Goal: Task Accomplishment & Management: Use online tool/utility

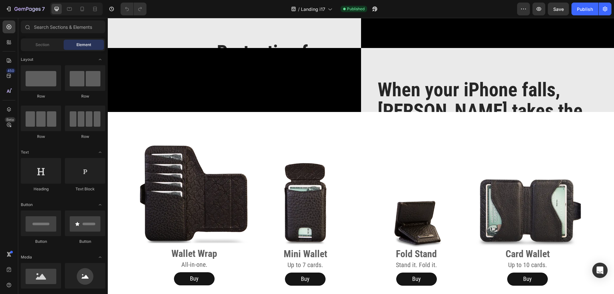
scroll to position [677, 0]
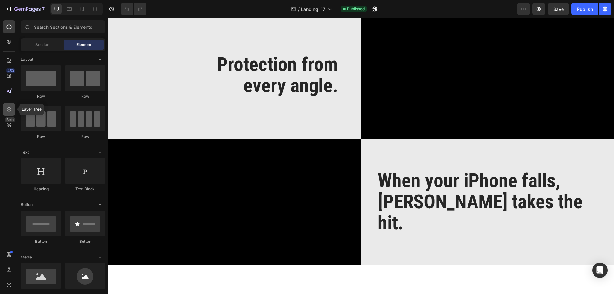
click at [7, 110] on icon at bounding box center [9, 109] width 6 height 6
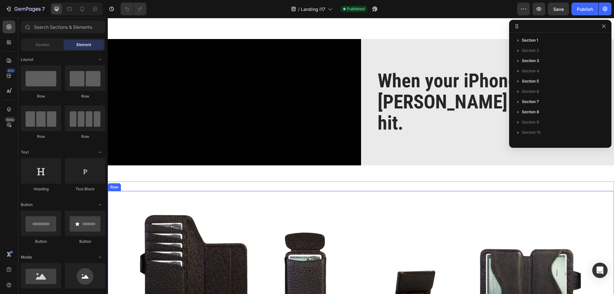
scroll to position [1061, 0]
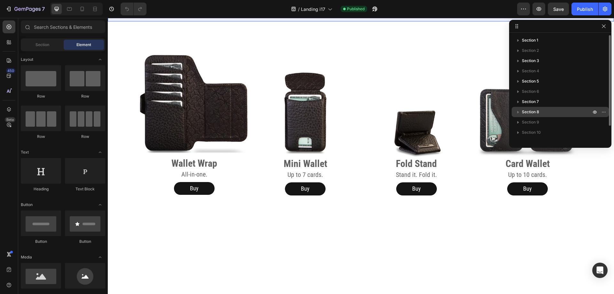
click at [528, 112] on span "Section 8" at bounding box center [530, 112] width 17 height 6
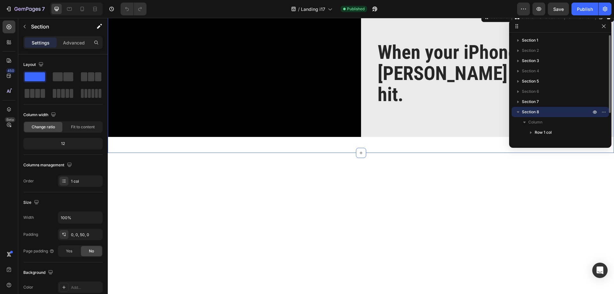
scroll to position [900, 0]
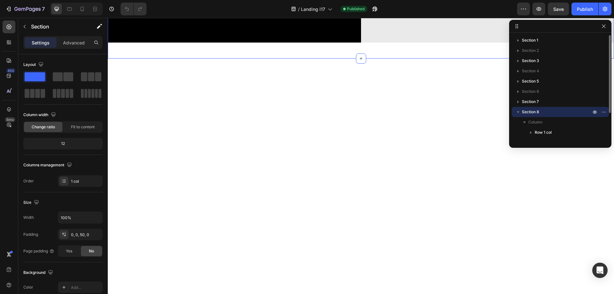
click at [518, 111] on icon "button" at bounding box center [518, 112] width 6 height 6
click at [528, 133] on span "Section 10" at bounding box center [531, 132] width 19 height 6
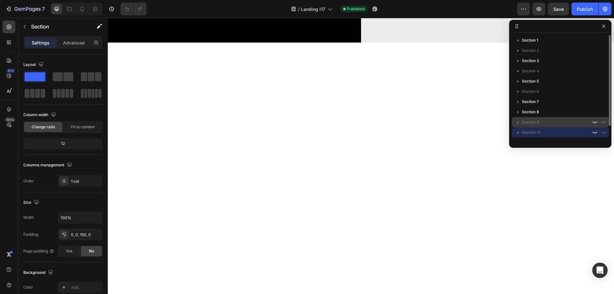
click at [529, 120] on span "Section 9" at bounding box center [530, 122] width 17 height 6
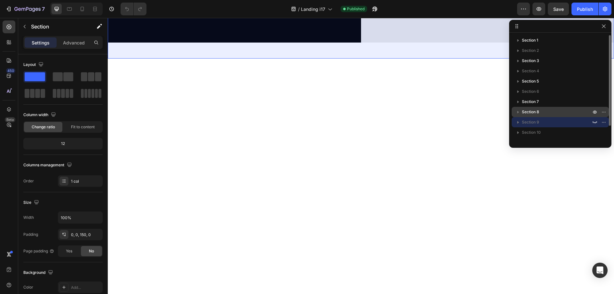
click at [533, 110] on span "Section 8" at bounding box center [530, 112] width 17 height 6
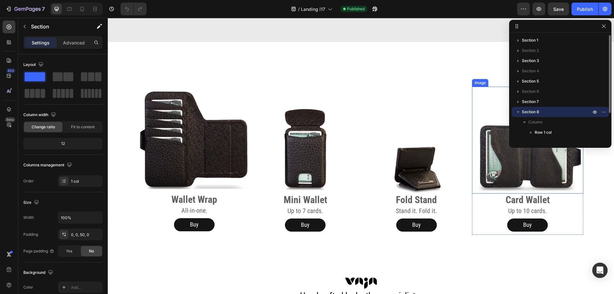
scroll to position [1124, 0]
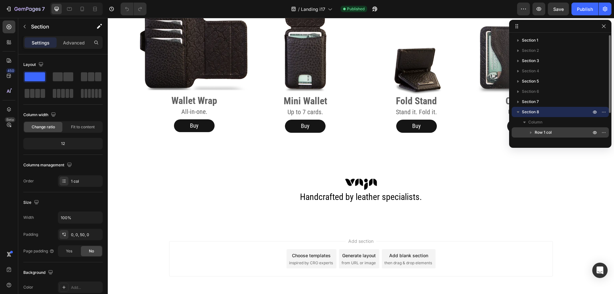
click at [538, 130] on span "Row 1 col" at bounding box center [543, 132] width 17 height 6
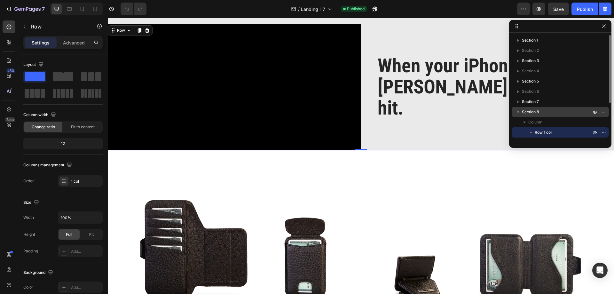
scroll to position [900, 0]
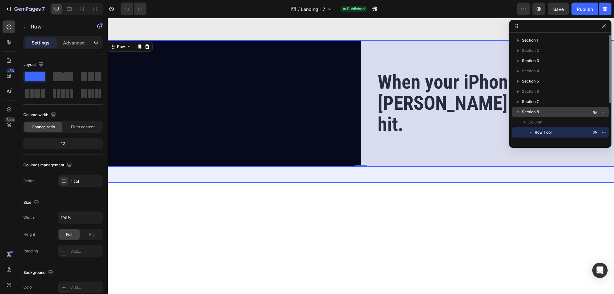
click at [537, 114] on span "Section 8" at bounding box center [530, 112] width 17 height 6
click at [518, 112] on icon "button" at bounding box center [518, 112] width 3 height 2
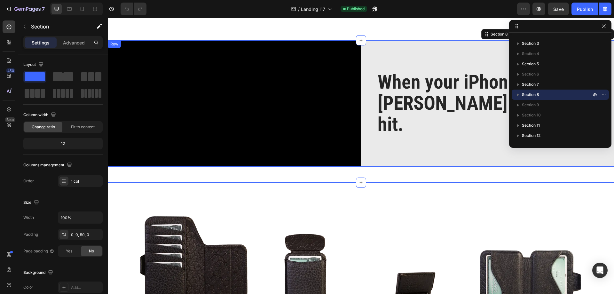
scroll to position [1028, 0]
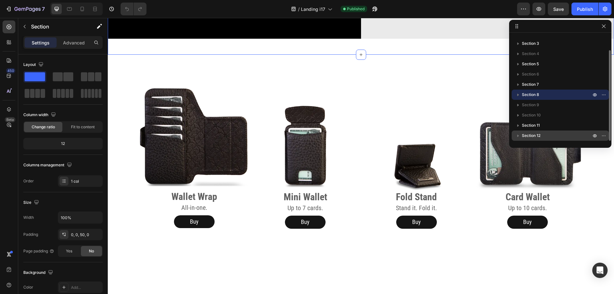
click at [541, 136] on p "Section 12" at bounding box center [557, 135] width 70 height 6
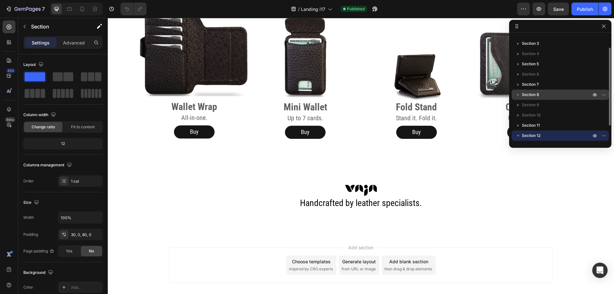
scroll to position [1275, 0]
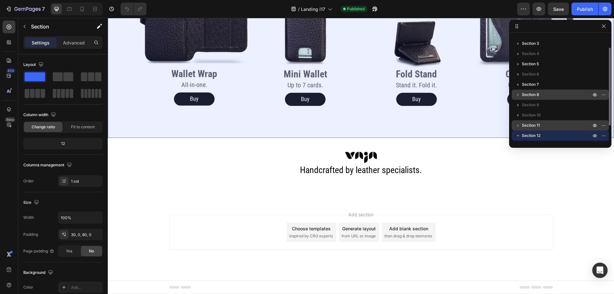
click at [538, 124] on span "Section 11" at bounding box center [531, 125] width 18 height 6
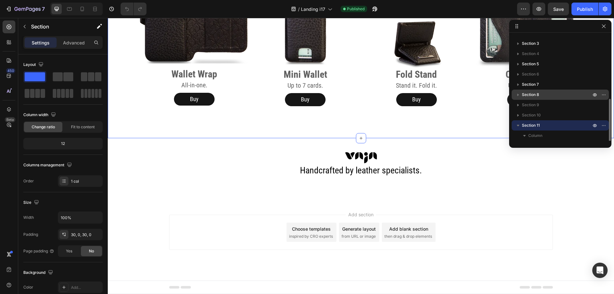
scroll to position [58, 0]
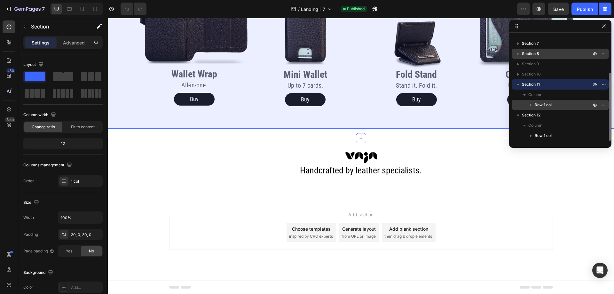
click at [538, 104] on span "Row 1 col" at bounding box center [543, 105] width 17 height 6
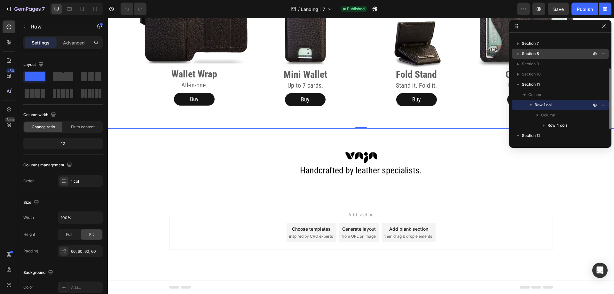
click at [543, 103] on span "Row 1 col" at bounding box center [543, 105] width 17 height 6
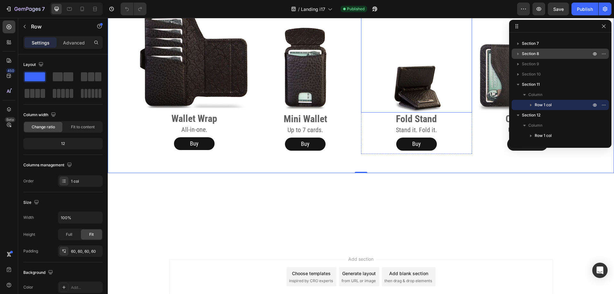
scroll to position [1039, 0]
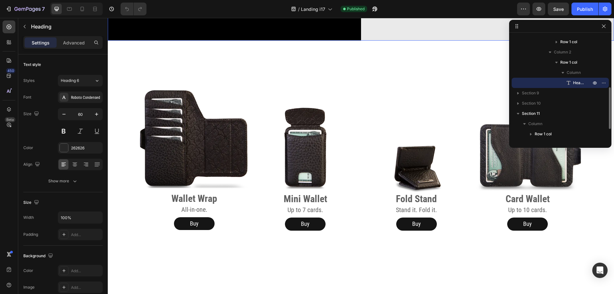
scroll to position [975, 0]
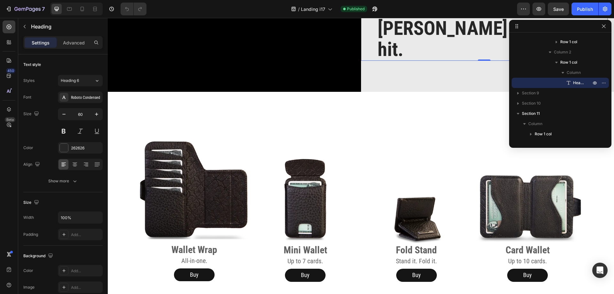
click at [398, 5] on icon at bounding box center [400, 3] width 4 height 4
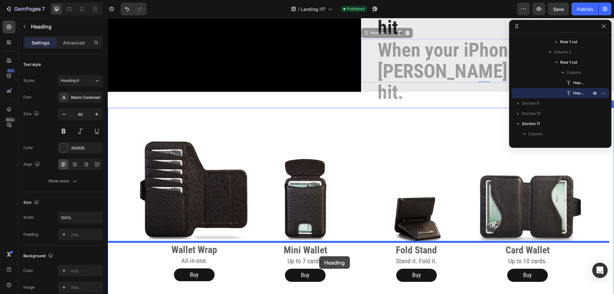
drag, startPoint x: 365, startPoint y: 85, endPoint x: 319, endPoint y: 256, distance: 177.1
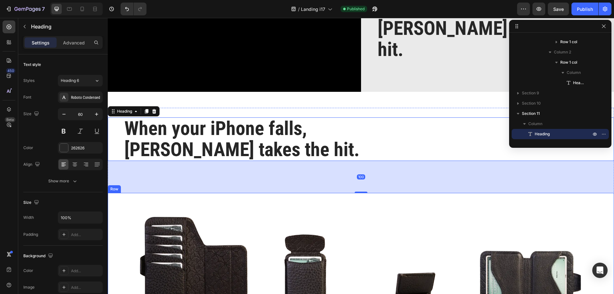
scroll to position [1135, 0]
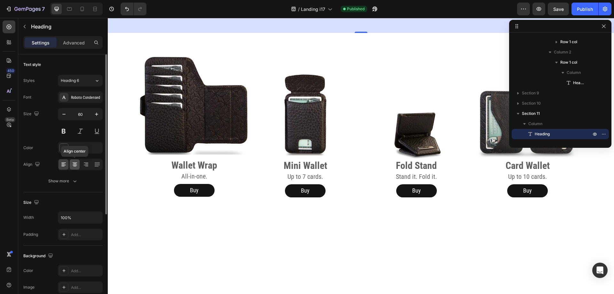
click at [76, 163] on icon at bounding box center [75, 164] width 6 height 6
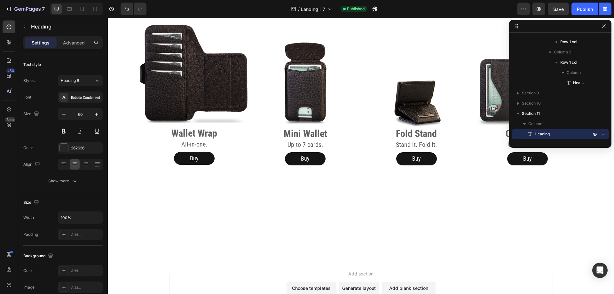
drag, startPoint x: 362, startPoint y: 157, endPoint x: 370, endPoint y: 108, distance: 49.8
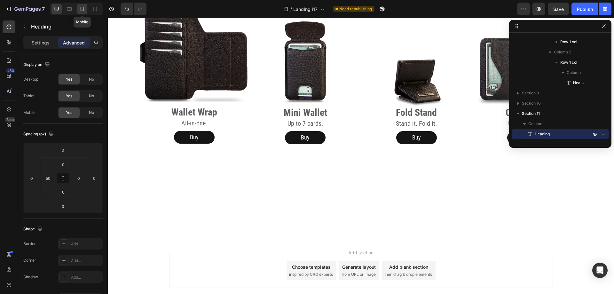
click at [82, 7] on icon at bounding box center [83, 9] width 4 height 4
type input "24"
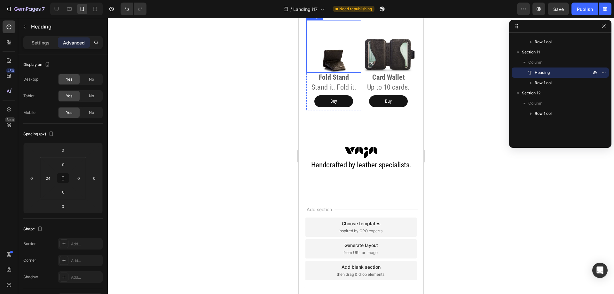
scroll to position [1005, 0]
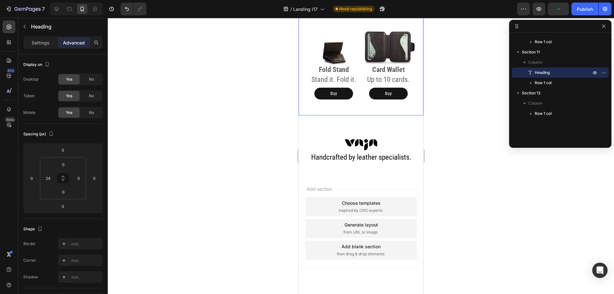
click at [335, 62] on div "Image Wallet Wrap Heading All-in-one. Heading Buy Button Row Image Mini Wallet …" at bounding box center [360, 9] width 125 height 211
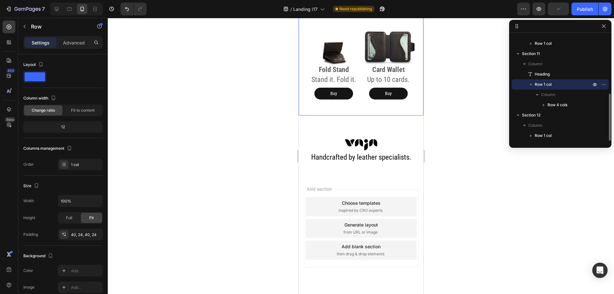
scroll to position [130, 0]
click at [86, 232] on div "40, 24, 40, 24" at bounding box center [80, 235] width 19 height 6
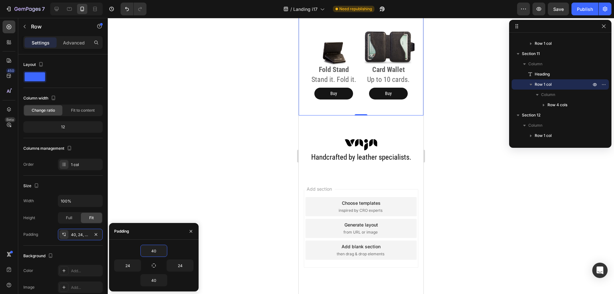
type input "0"
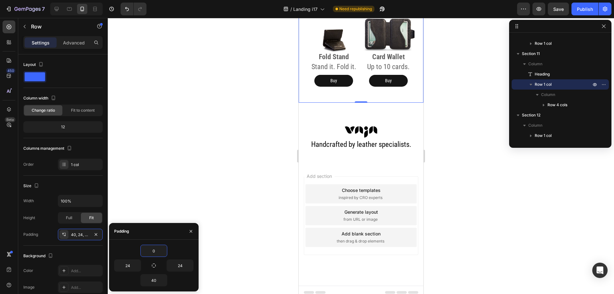
click at [217, 192] on div at bounding box center [361, 156] width 506 height 276
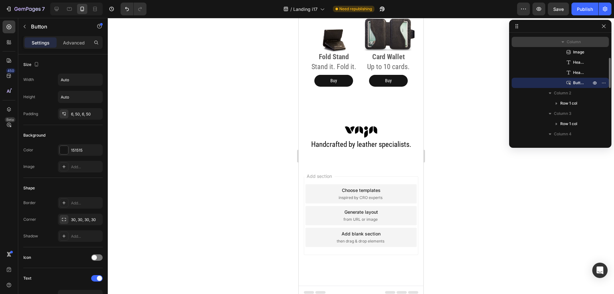
scroll to position [192, 0]
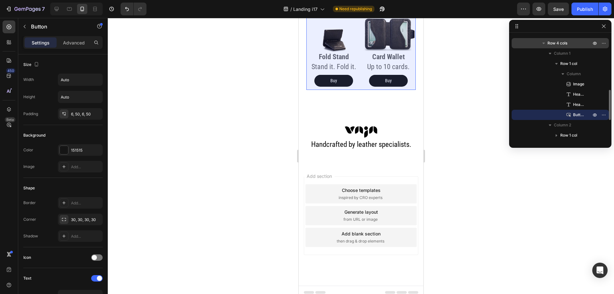
click at [573, 43] on p "Row 4 cols" at bounding box center [570, 43] width 45 height 6
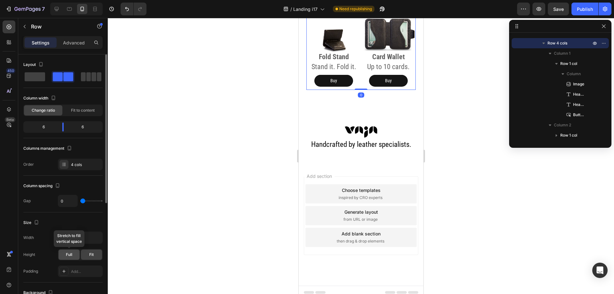
scroll to position [32, 0]
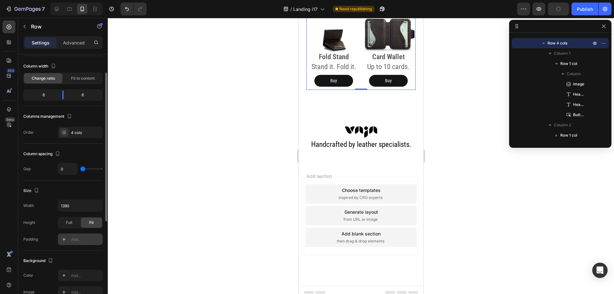
click at [83, 239] on div "Add..." at bounding box center [86, 240] width 30 height 6
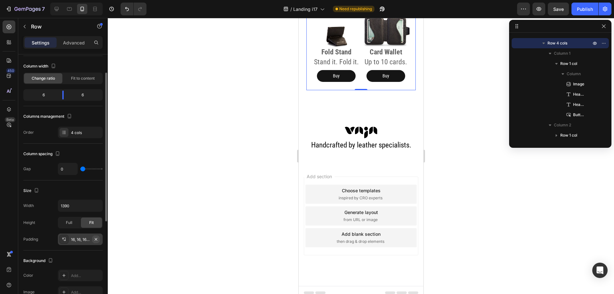
click at [95, 240] on icon "button" at bounding box center [95, 239] width 5 height 5
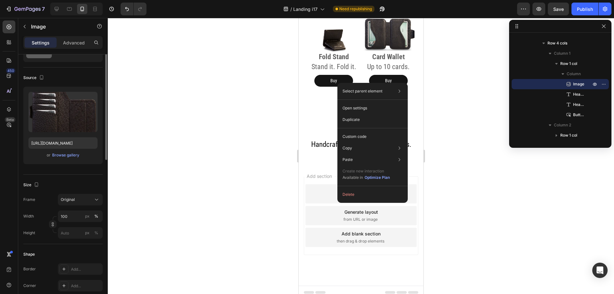
scroll to position [0, 0]
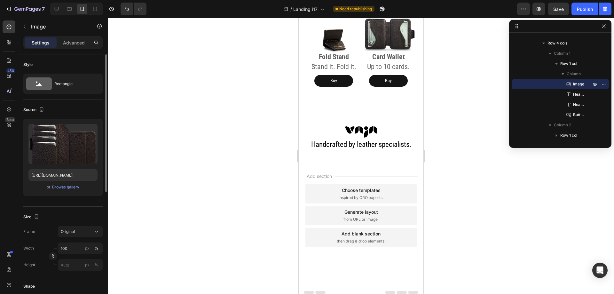
click at [174, 135] on div at bounding box center [361, 156] width 506 height 276
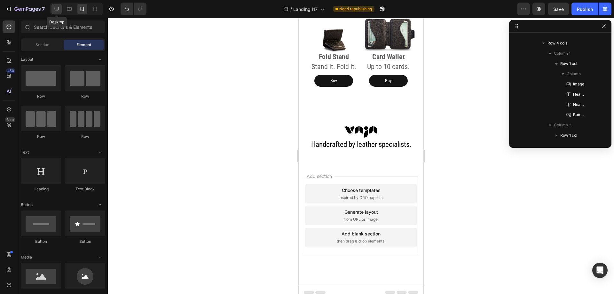
click at [55, 11] on icon at bounding box center [56, 9] width 6 height 6
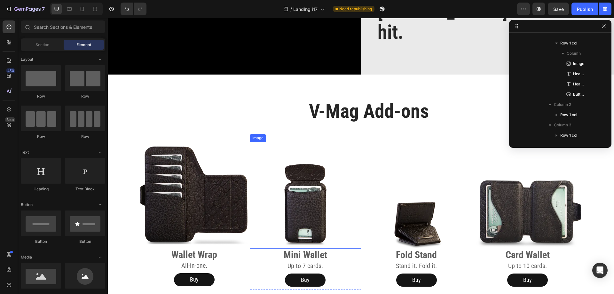
scroll to position [1156, 0]
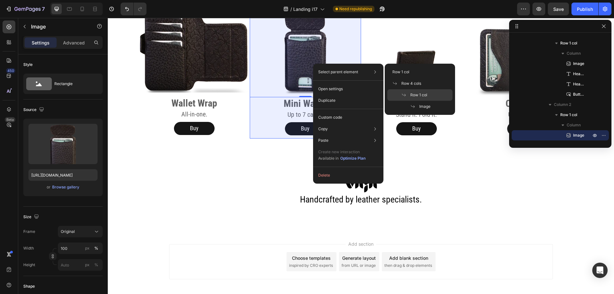
click at [411, 94] on span "Row 1 col" at bounding box center [418, 95] width 17 height 6
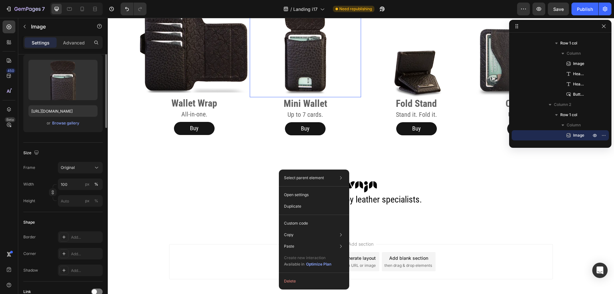
scroll to position [0, 0]
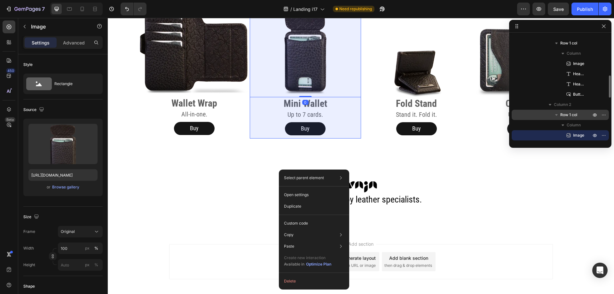
click at [579, 115] on p "Row 1 col" at bounding box center [576, 115] width 32 height 6
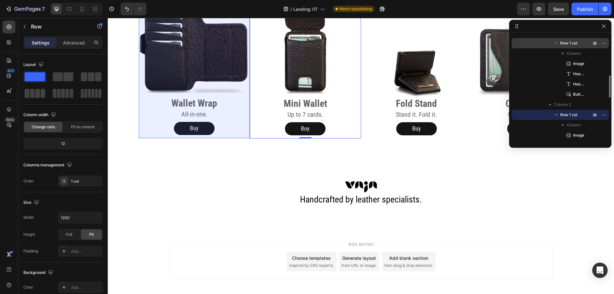
click at [575, 45] on span "Row 1 col" at bounding box center [568, 43] width 17 height 6
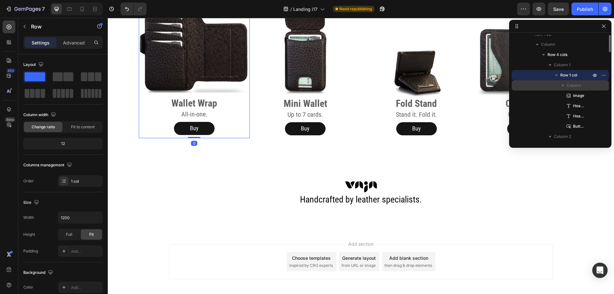
scroll to position [128, 0]
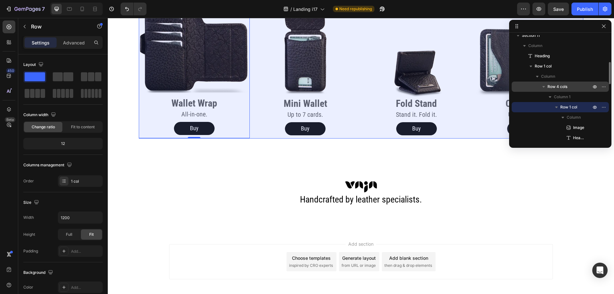
click at [564, 86] on span "Row 4 cols" at bounding box center [558, 86] width 20 height 6
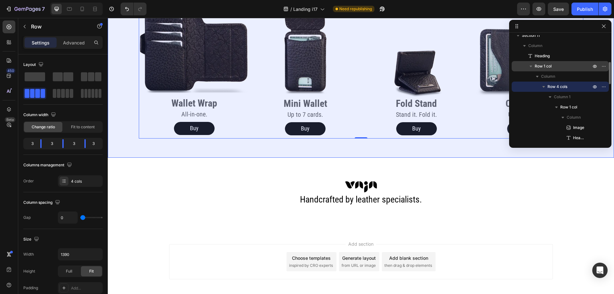
click at [538, 67] on span "Row 1 col" at bounding box center [543, 66] width 17 height 6
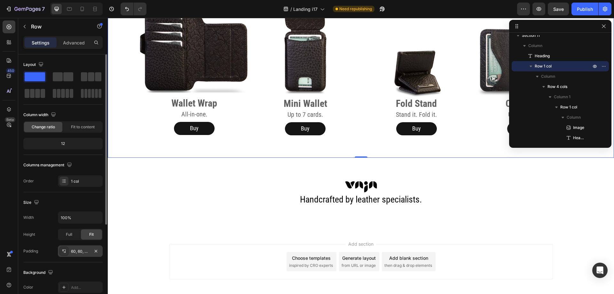
click at [73, 253] on div "60, 60, 60, 60" at bounding box center [80, 251] width 19 height 6
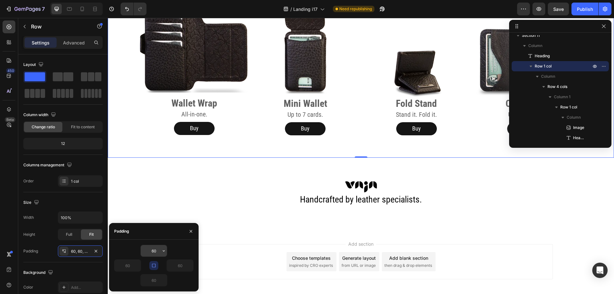
click at [152, 252] on input "60" at bounding box center [154, 251] width 26 height 12
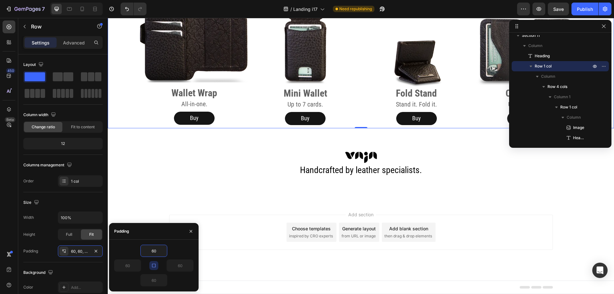
type input "0"
click at [559, 12] on span "Save" at bounding box center [558, 8] width 11 height 5
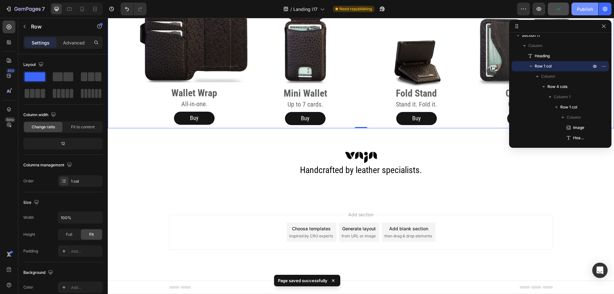
click at [583, 9] on div "Publish" at bounding box center [585, 9] width 16 height 7
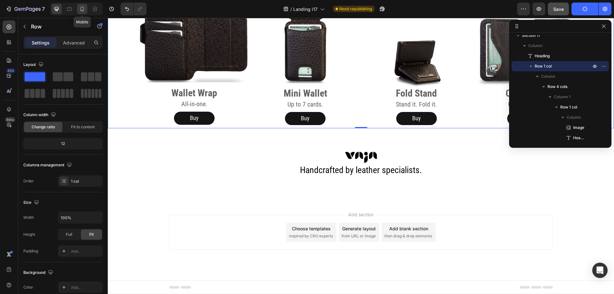
click at [81, 8] on icon at bounding box center [83, 9] width 4 height 4
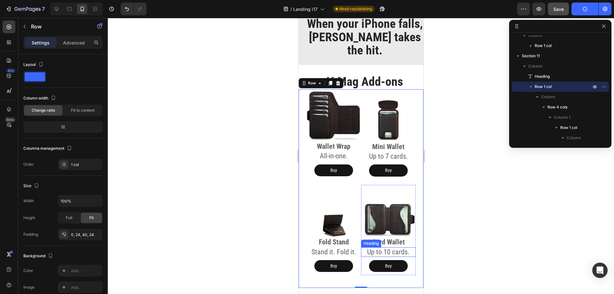
scroll to position [1095, 0]
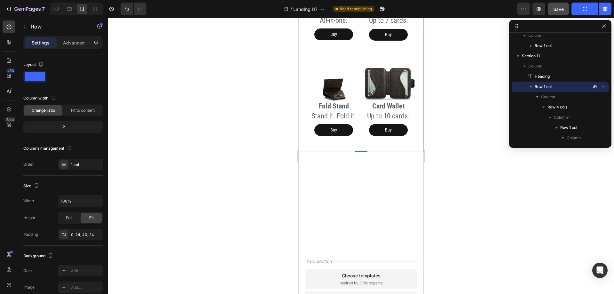
click at [482, 193] on div at bounding box center [361, 156] width 506 height 276
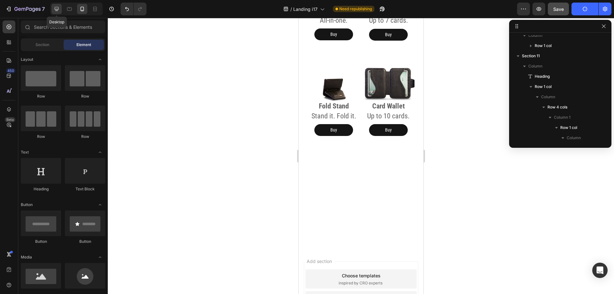
click at [58, 8] on icon at bounding box center [56, 9] width 6 height 6
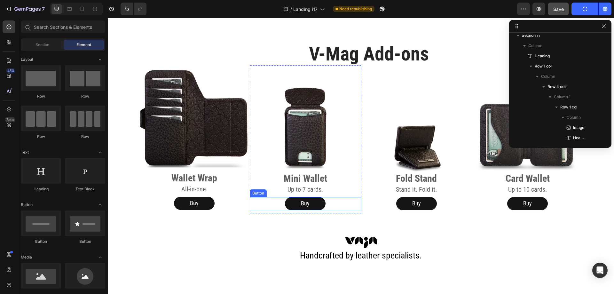
scroll to position [1213, 0]
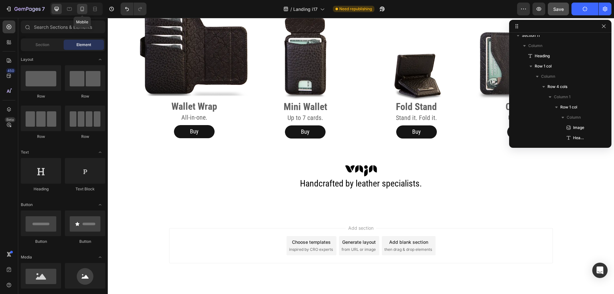
click at [83, 10] on icon at bounding box center [82, 9] width 6 height 6
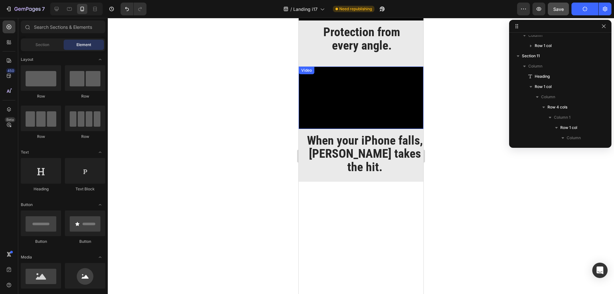
scroll to position [510, 0]
